Goal: Information Seeking & Learning: Learn about a topic

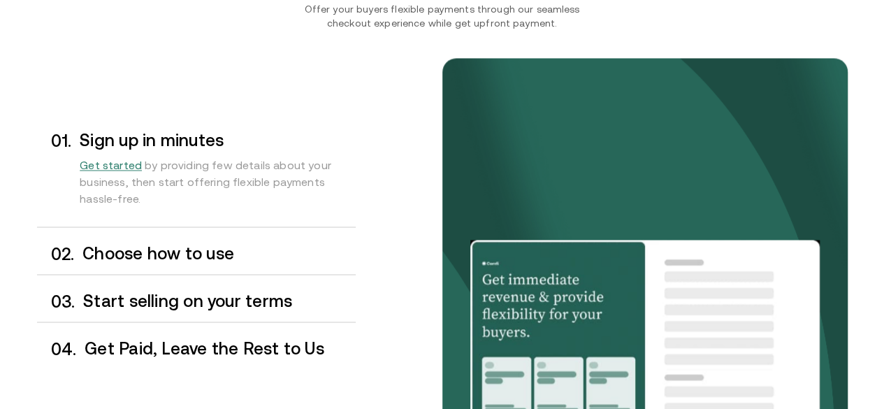
scroll to position [1118, 0]
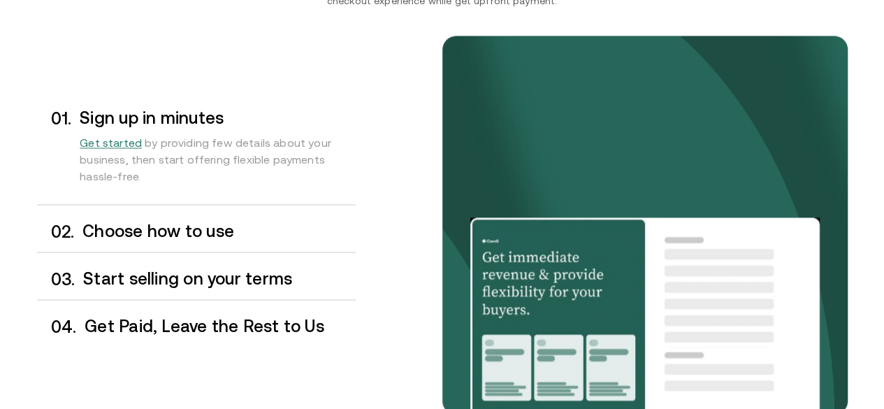
click at [178, 240] on h3 "Choose how to use" at bounding box center [218, 231] width 273 height 18
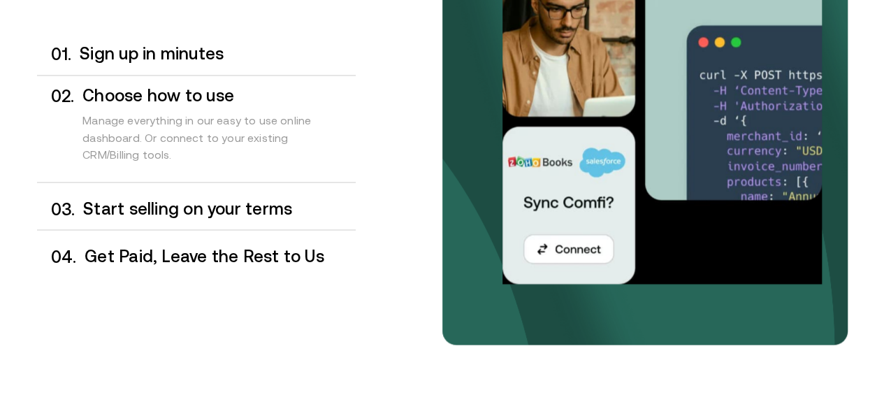
click at [236, 217] on h3 "Start selling on your terms" at bounding box center [219, 208] width 272 height 18
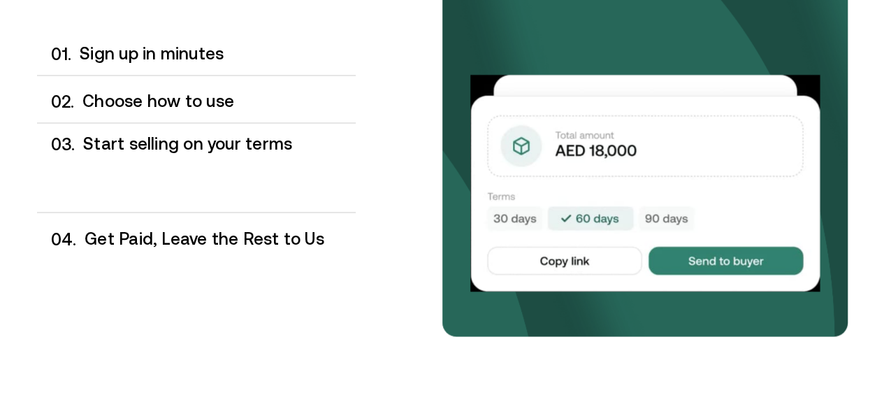
scroll to position [1197, 0]
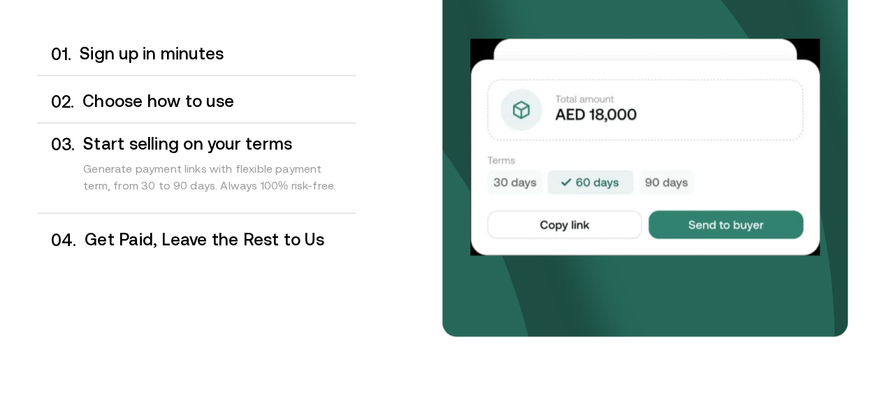
click at [167, 260] on div "0 4 . Get Paid, Leave the Rest to Us" at bounding box center [196, 239] width 319 height 41
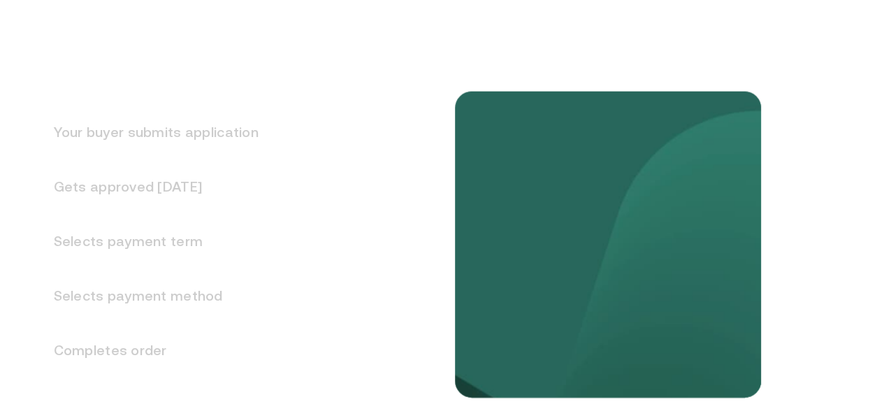
scroll to position [1731, 0]
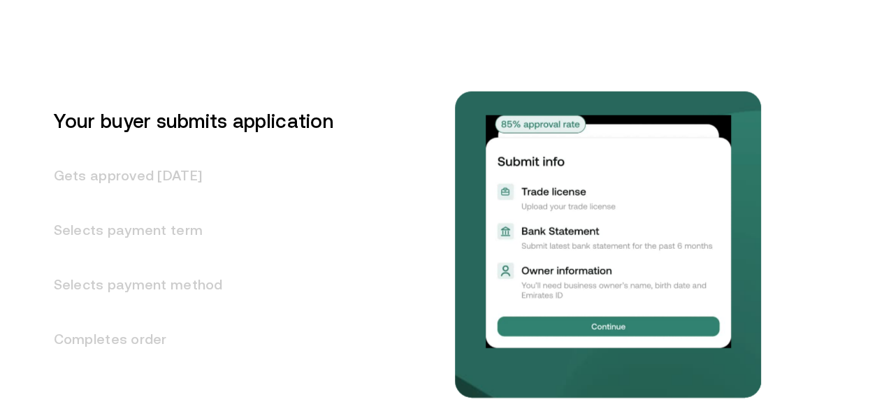
click at [134, 203] on h3 "Gets approved [DATE]" at bounding box center [185, 175] width 296 height 55
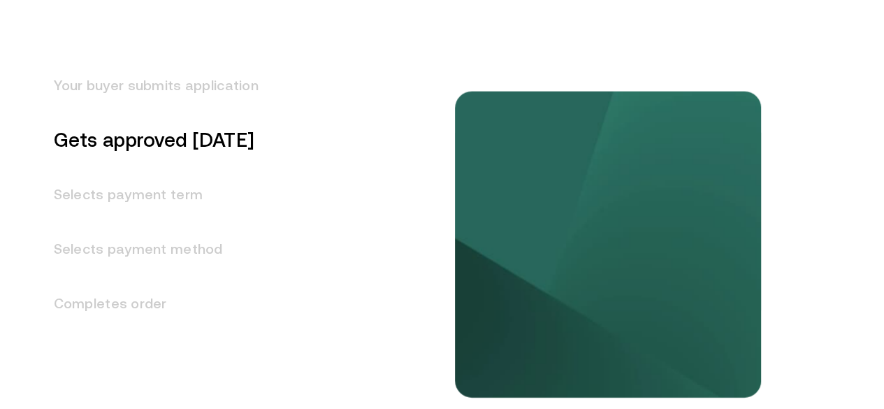
scroll to position [1773, 0]
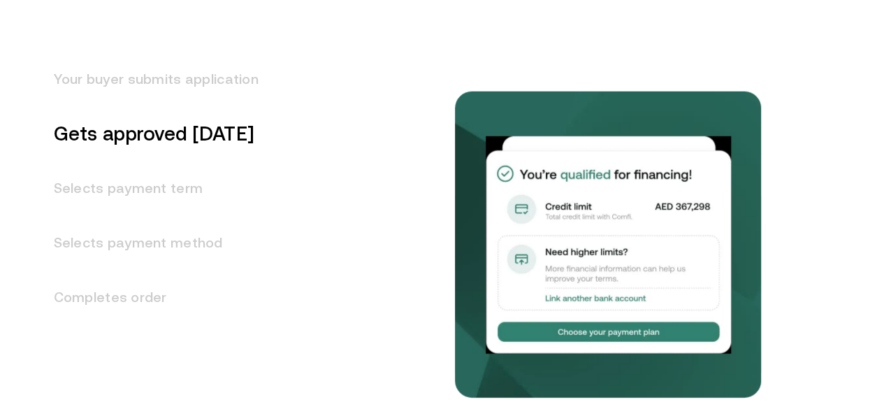
click at [147, 215] on h3 "Selects payment term" at bounding box center [148, 188] width 222 height 55
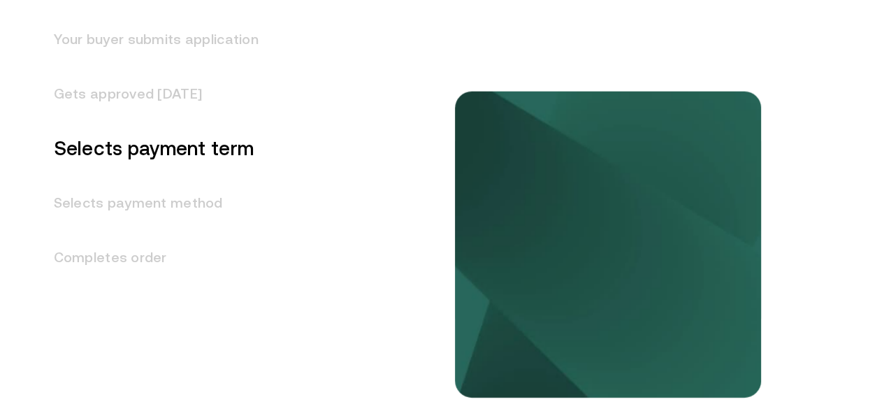
scroll to position [1827, 0]
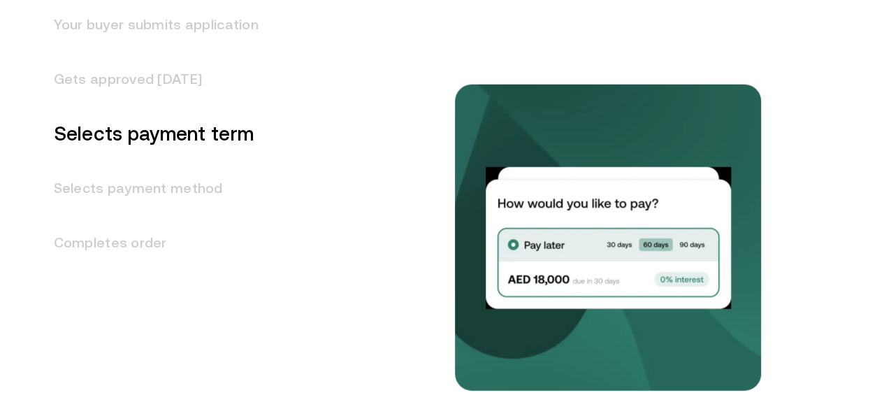
click at [146, 215] on h3 "Selects payment method" at bounding box center [148, 188] width 222 height 55
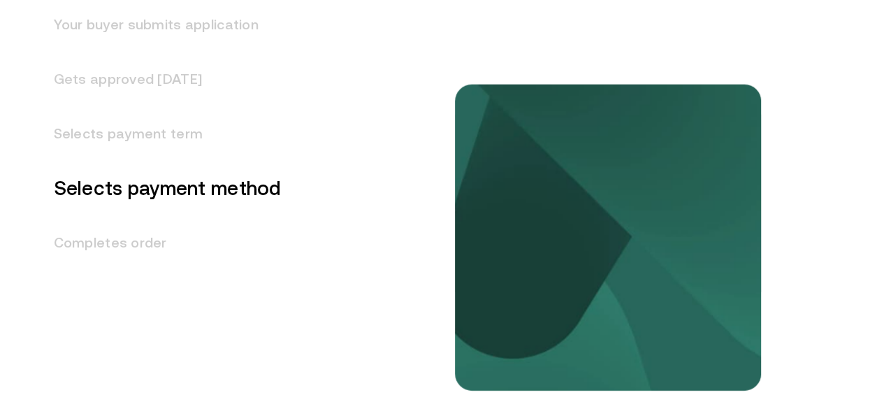
scroll to position [1882, 0]
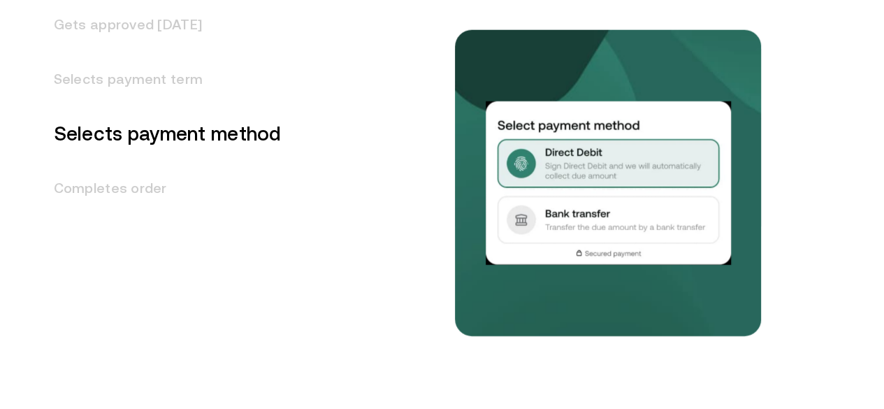
click at [146, 215] on h3 "Completes order" at bounding box center [159, 188] width 245 height 55
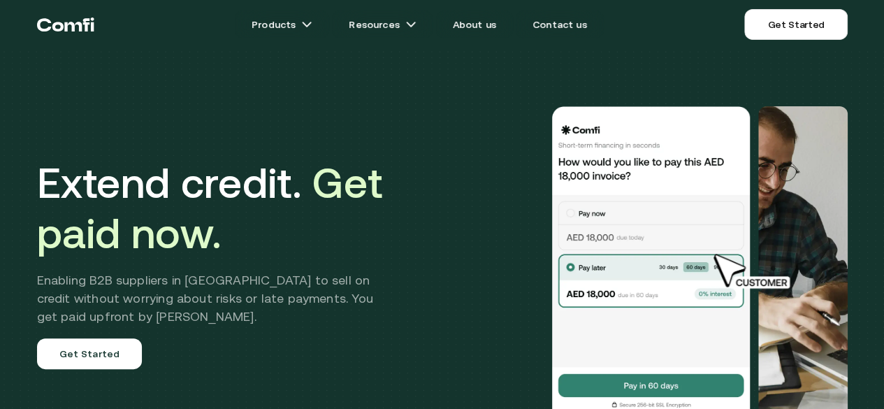
scroll to position [0, 0]
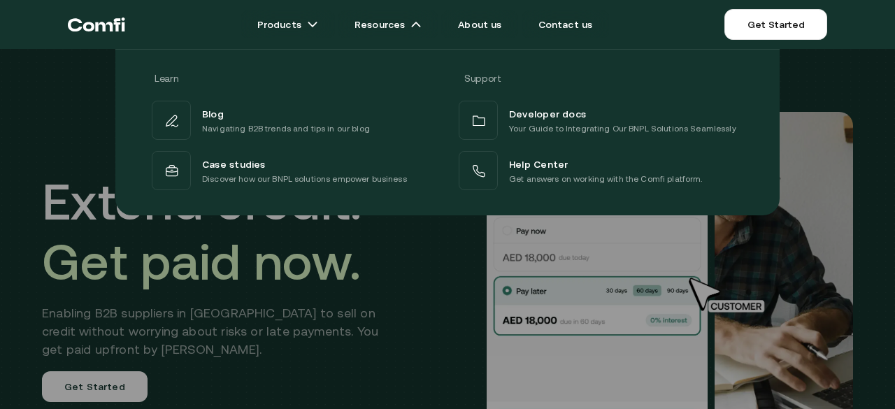
click at [327, 301] on div at bounding box center [447, 253] width 895 height 409
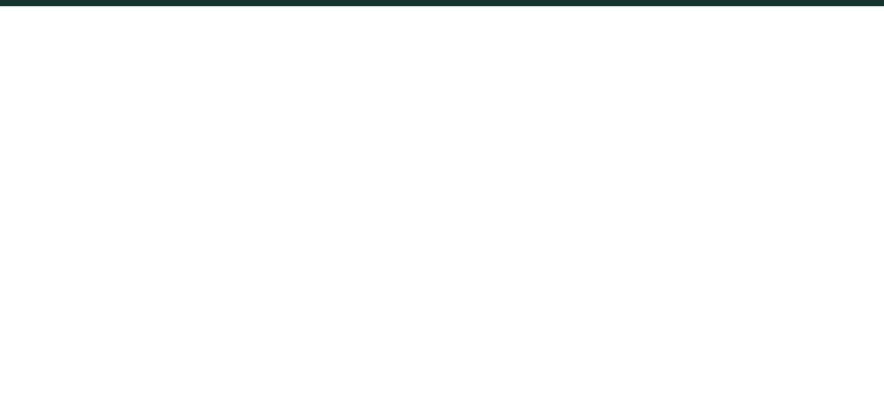
scroll to position [70, 0]
